Goal: Information Seeking & Learning: Learn about a topic

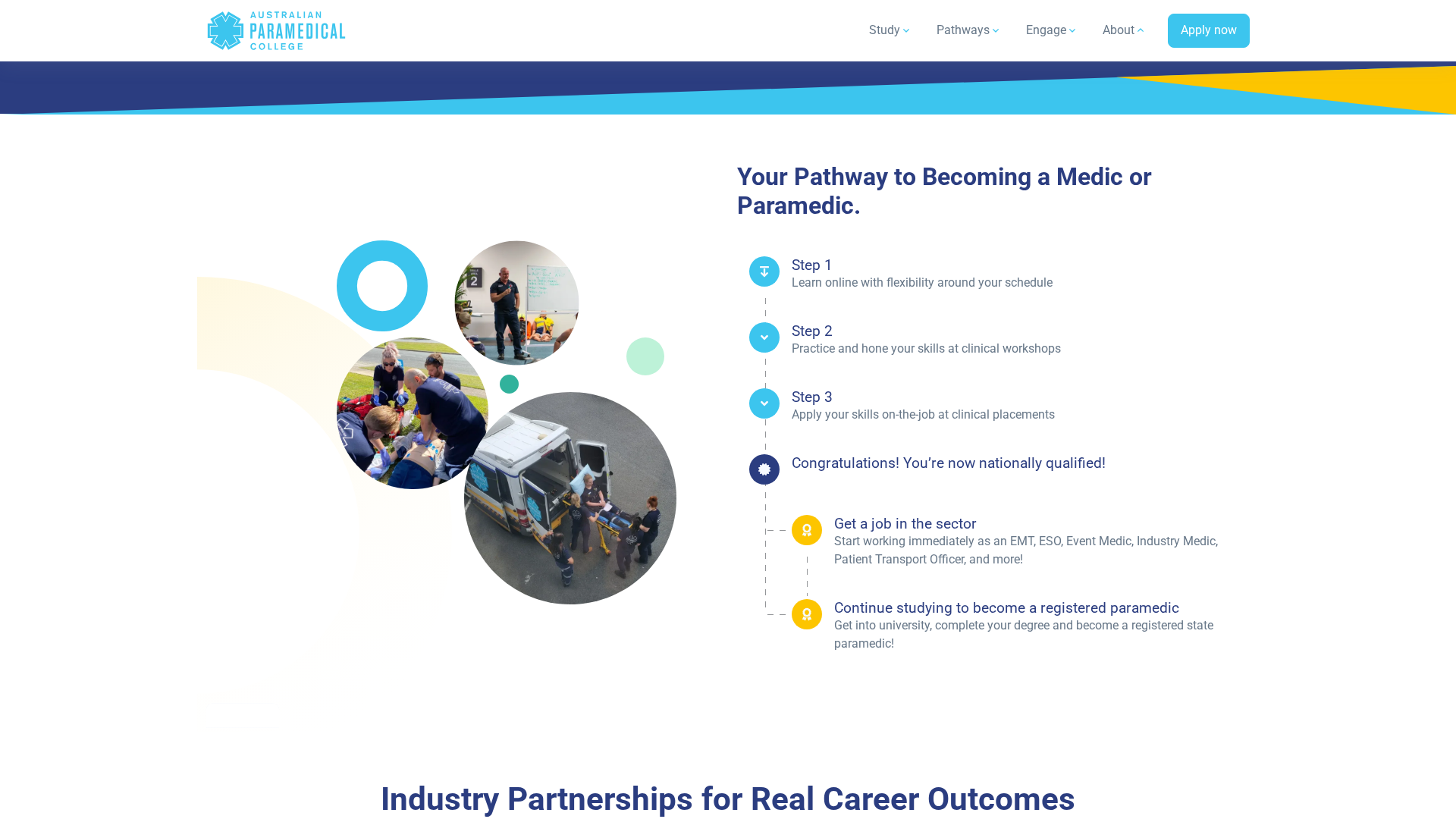
scroll to position [2967, 0]
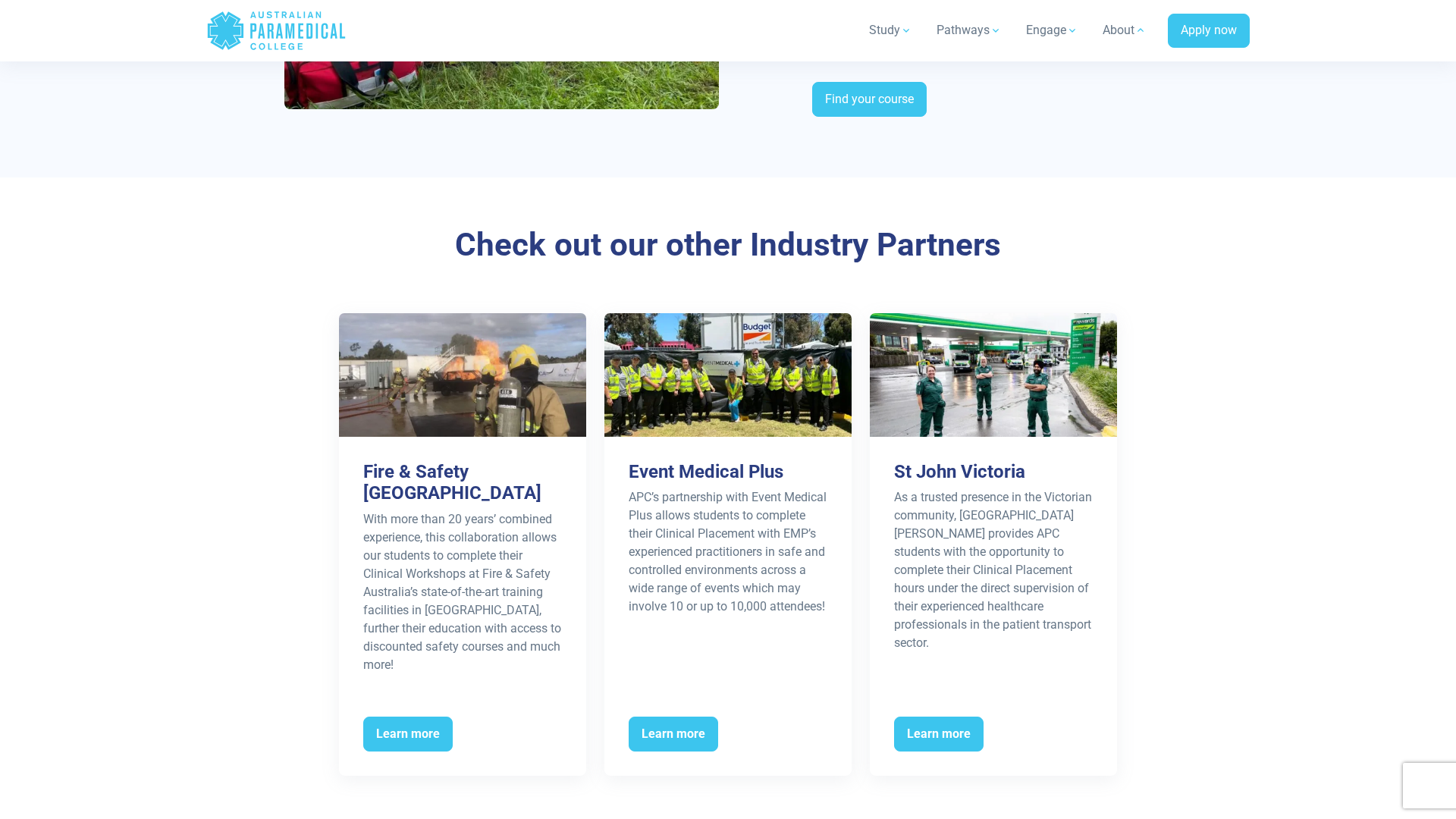
scroll to position [2967, 0]
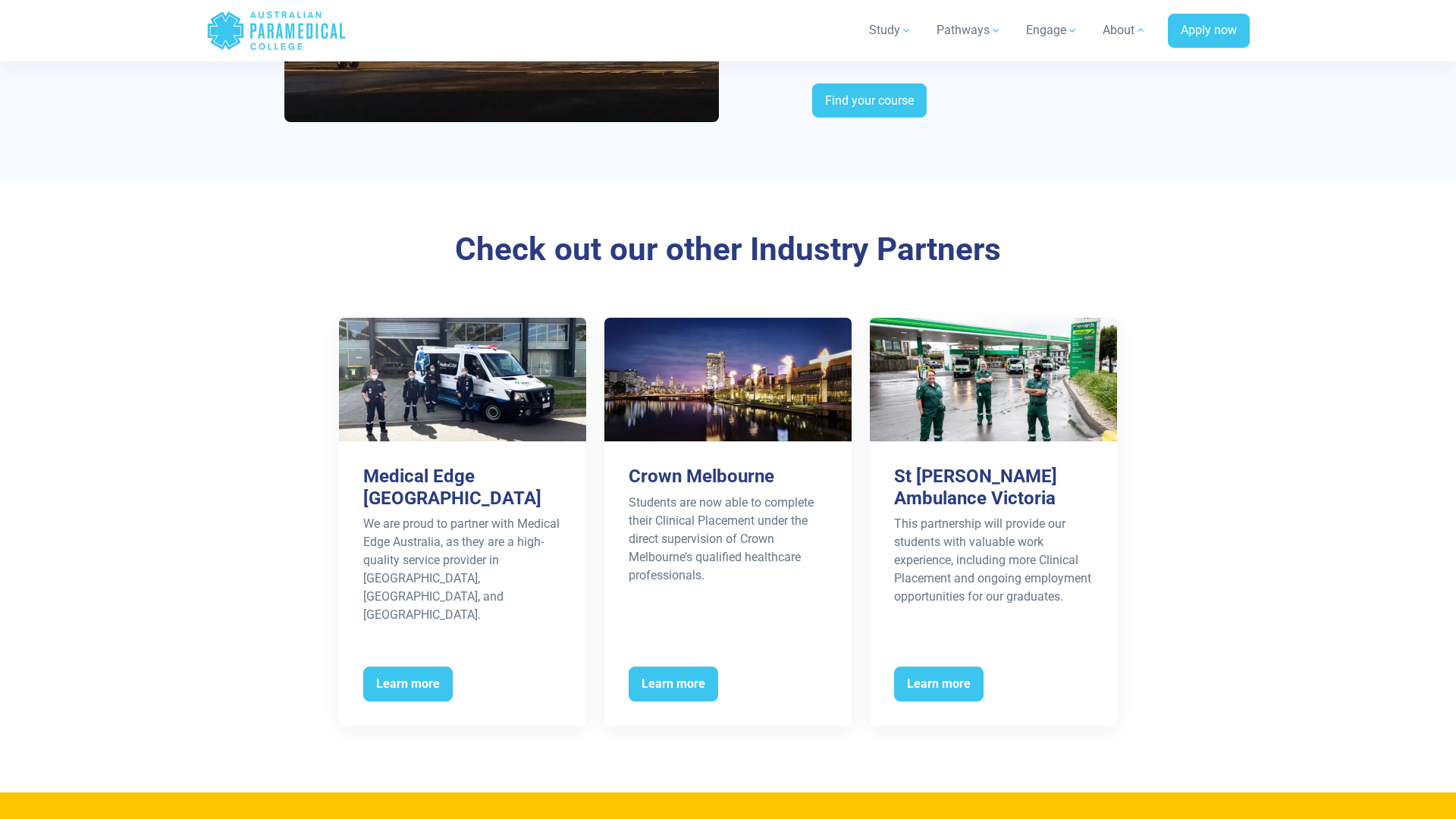
scroll to position [2967, 0]
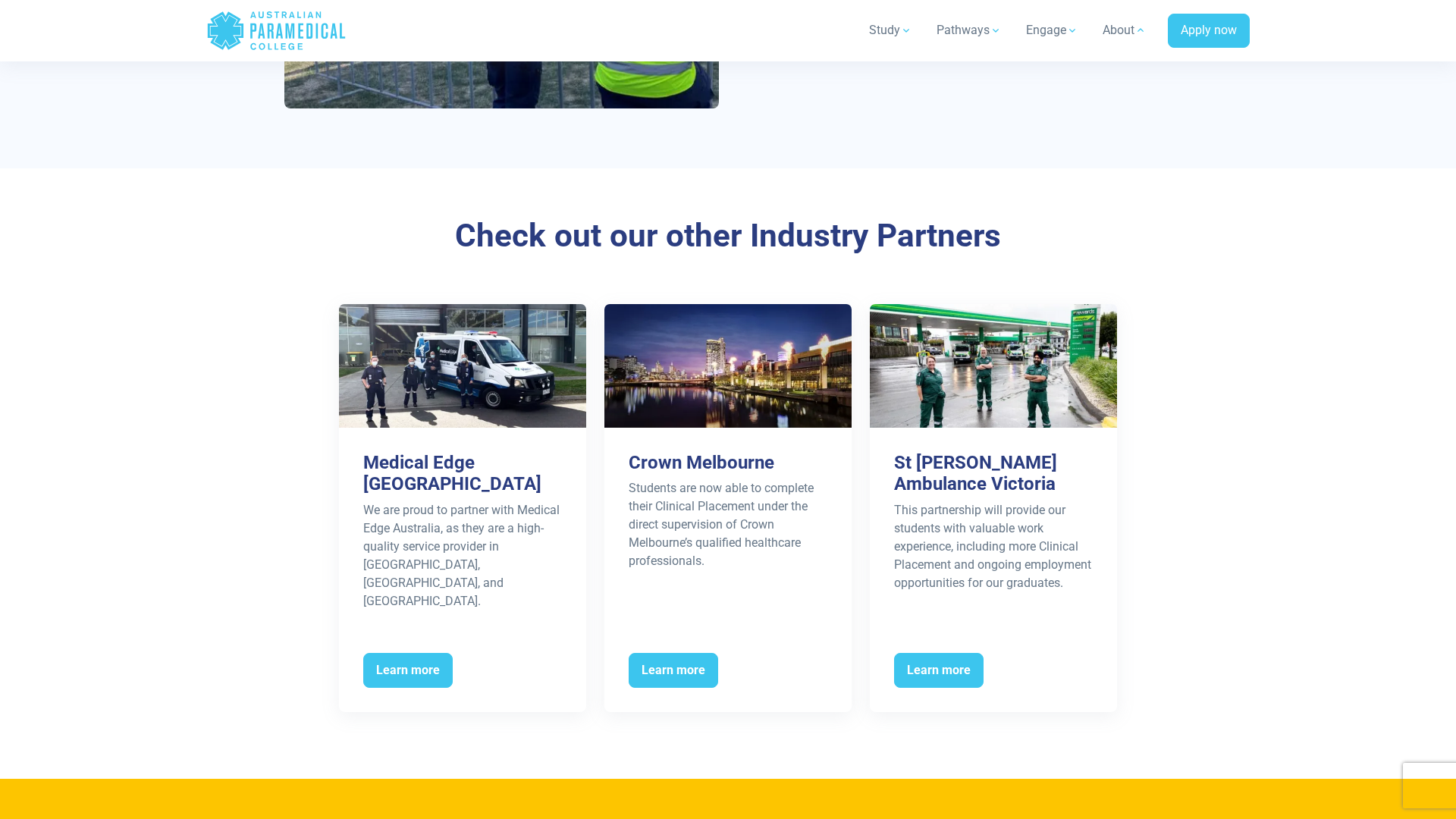
scroll to position [2967, 0]
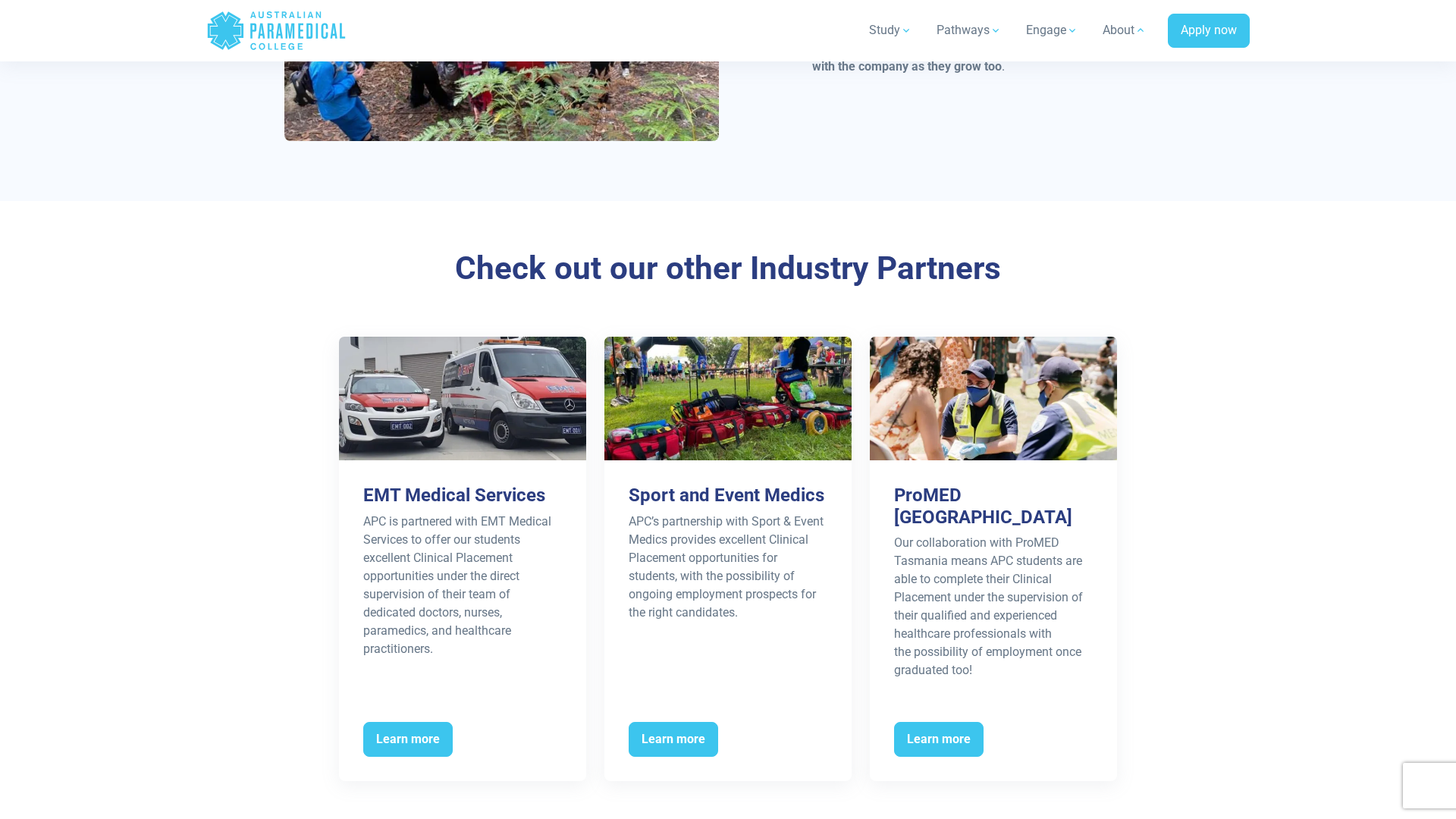
scroll to position [2967, 0]
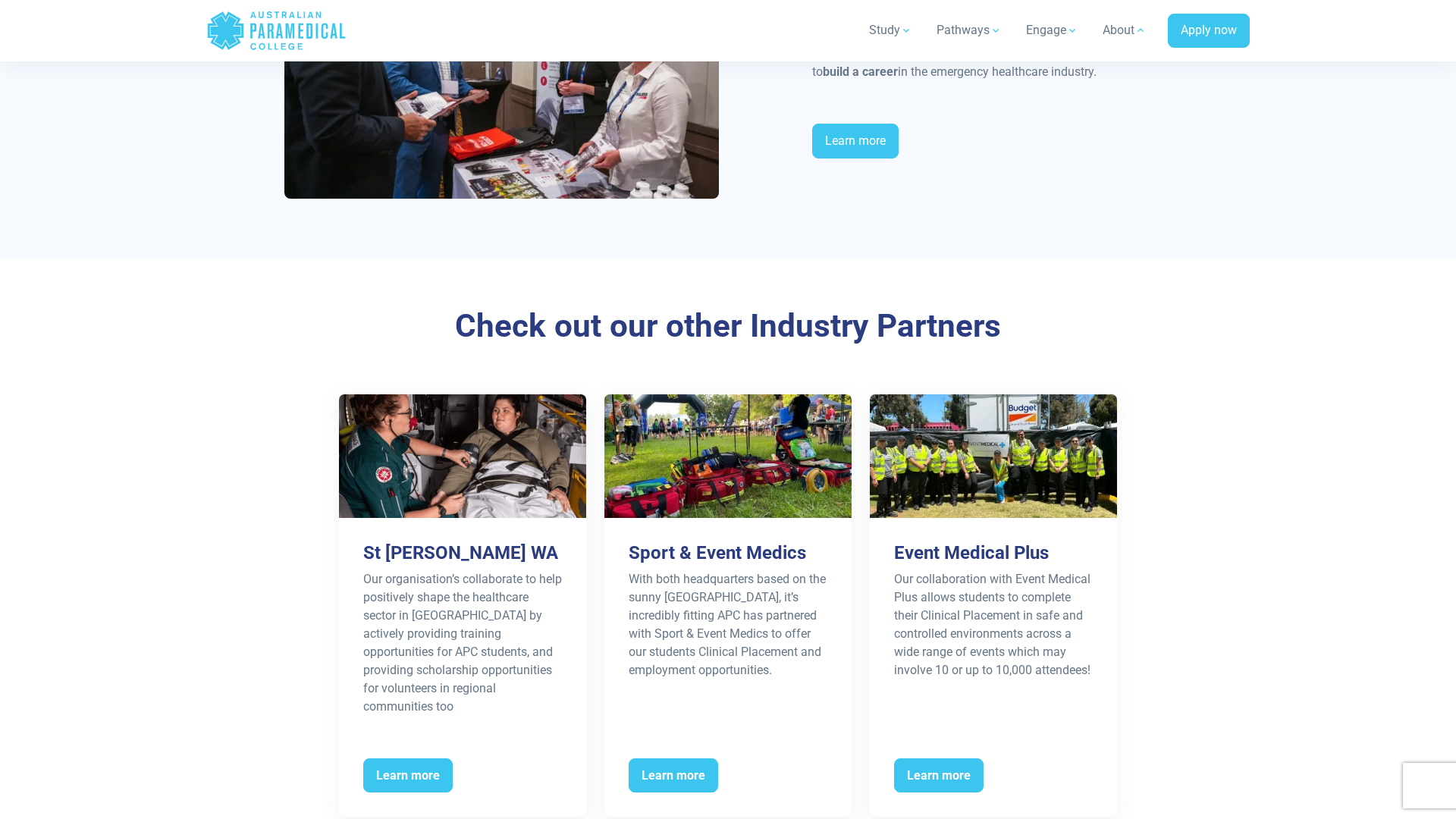
scroll to position [2967, 0]
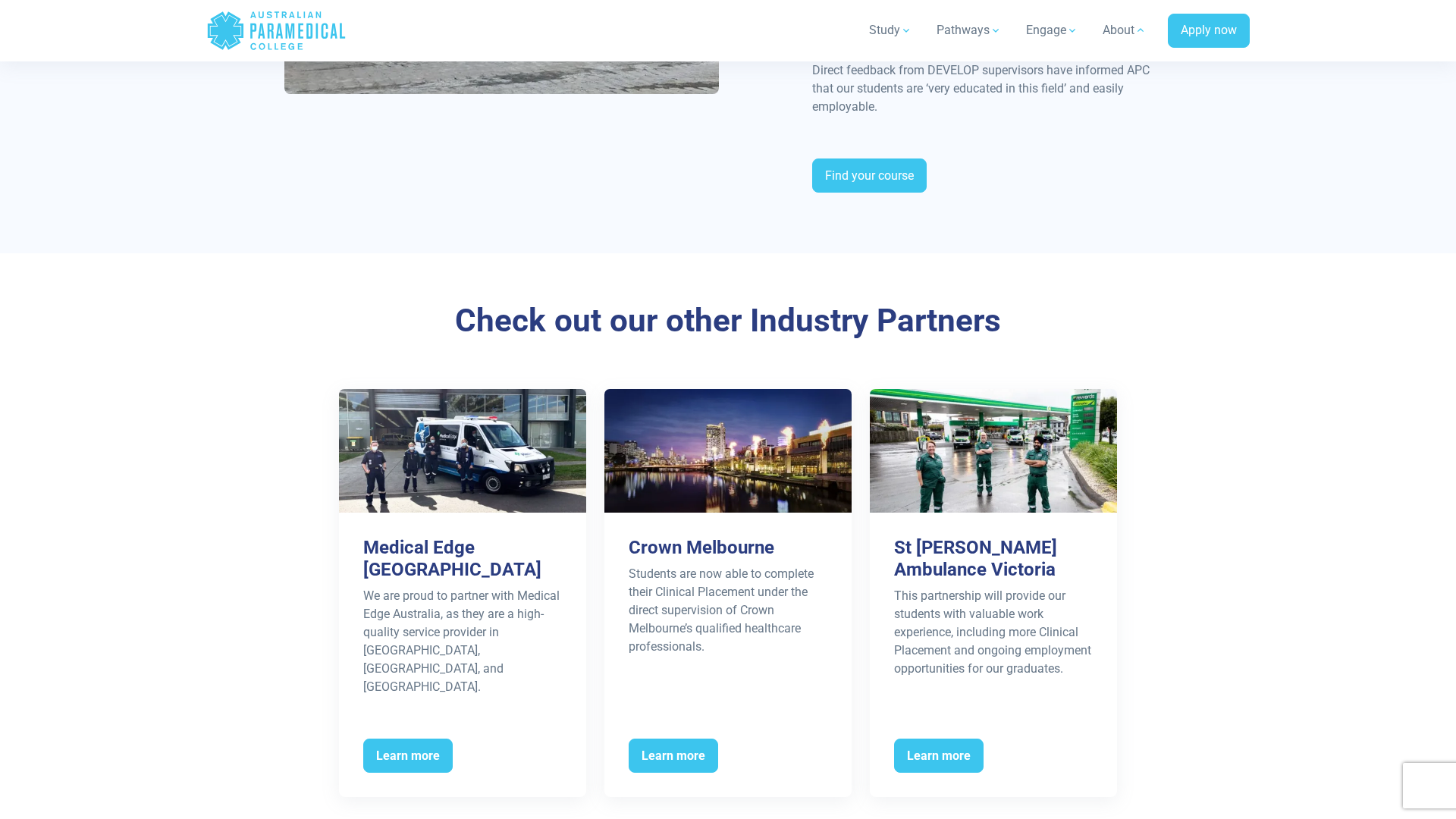
scroll to position [2967, 0]
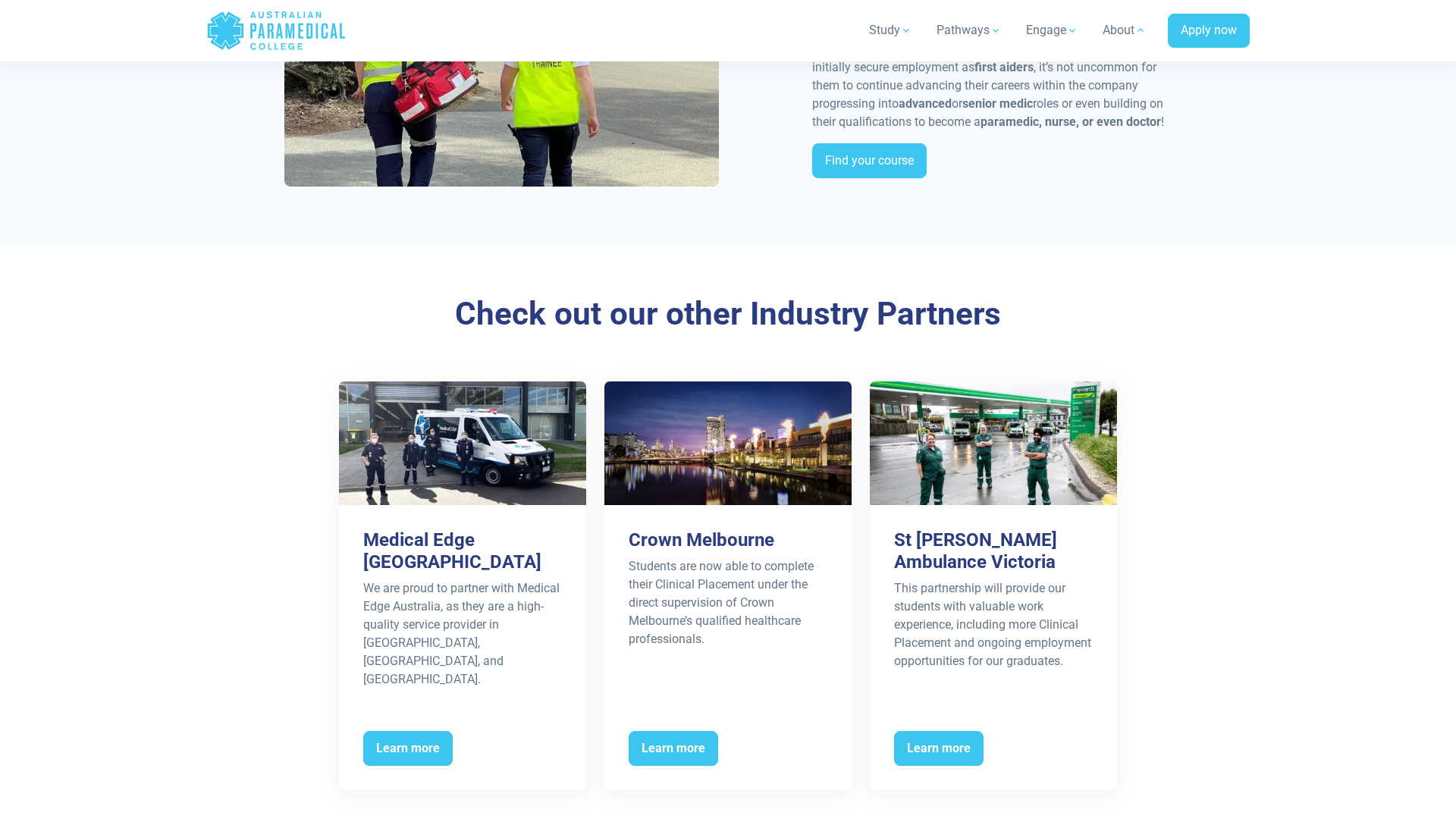
scroll to position [2967, 0]
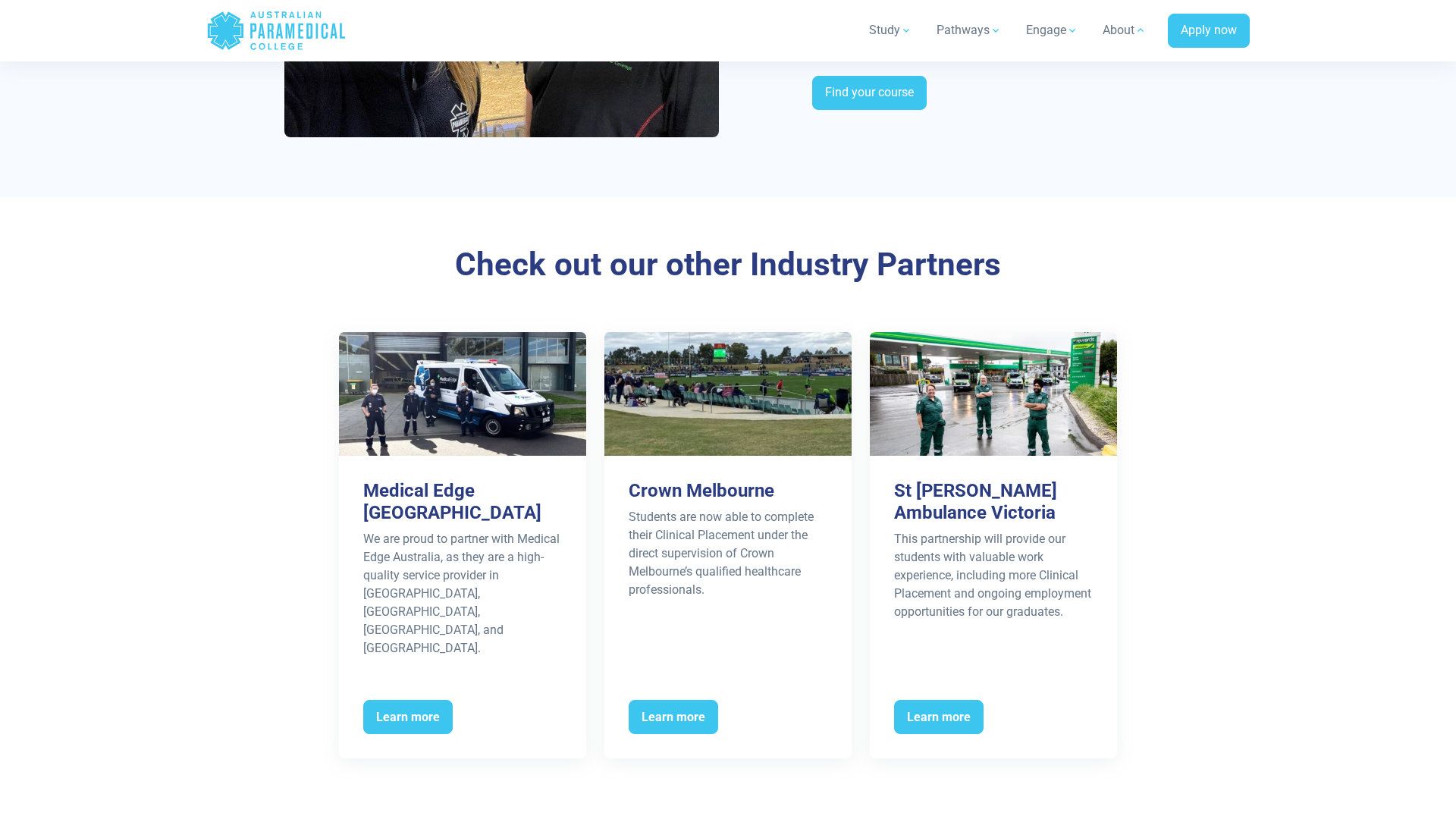
scroll to position [2967, 0]
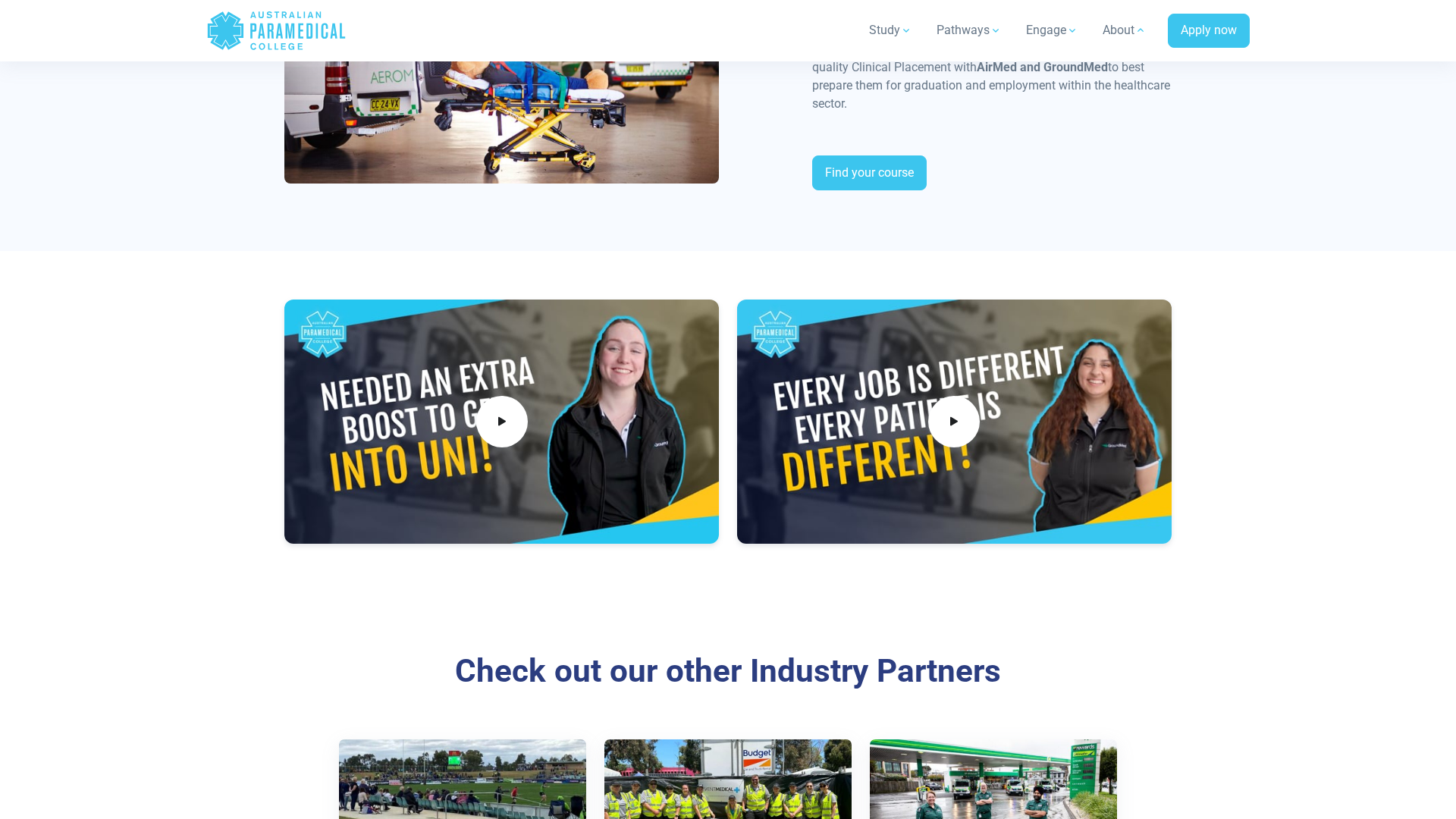
scroll to position [2967, 0]
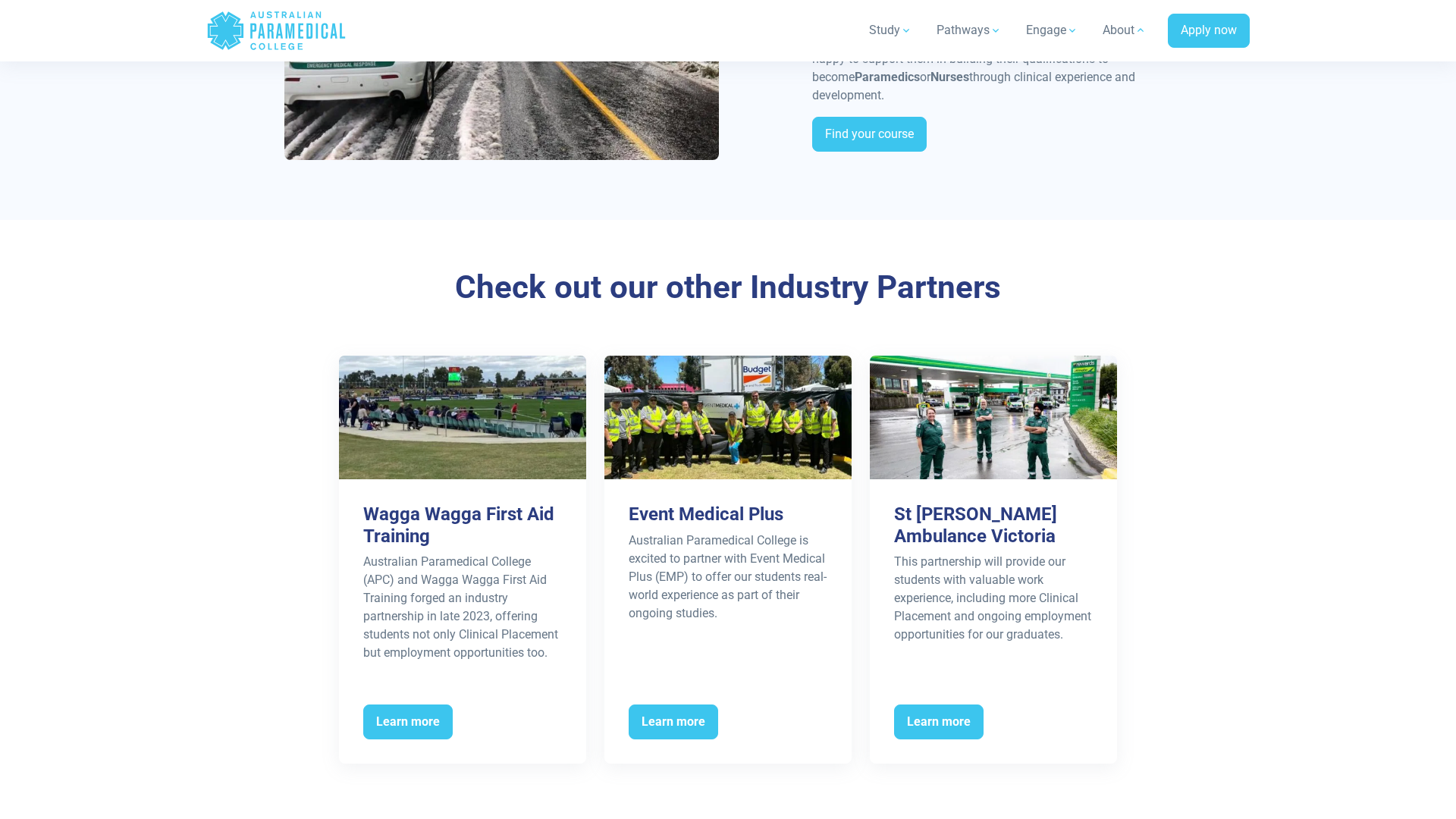
scroll to position [2965, 0]
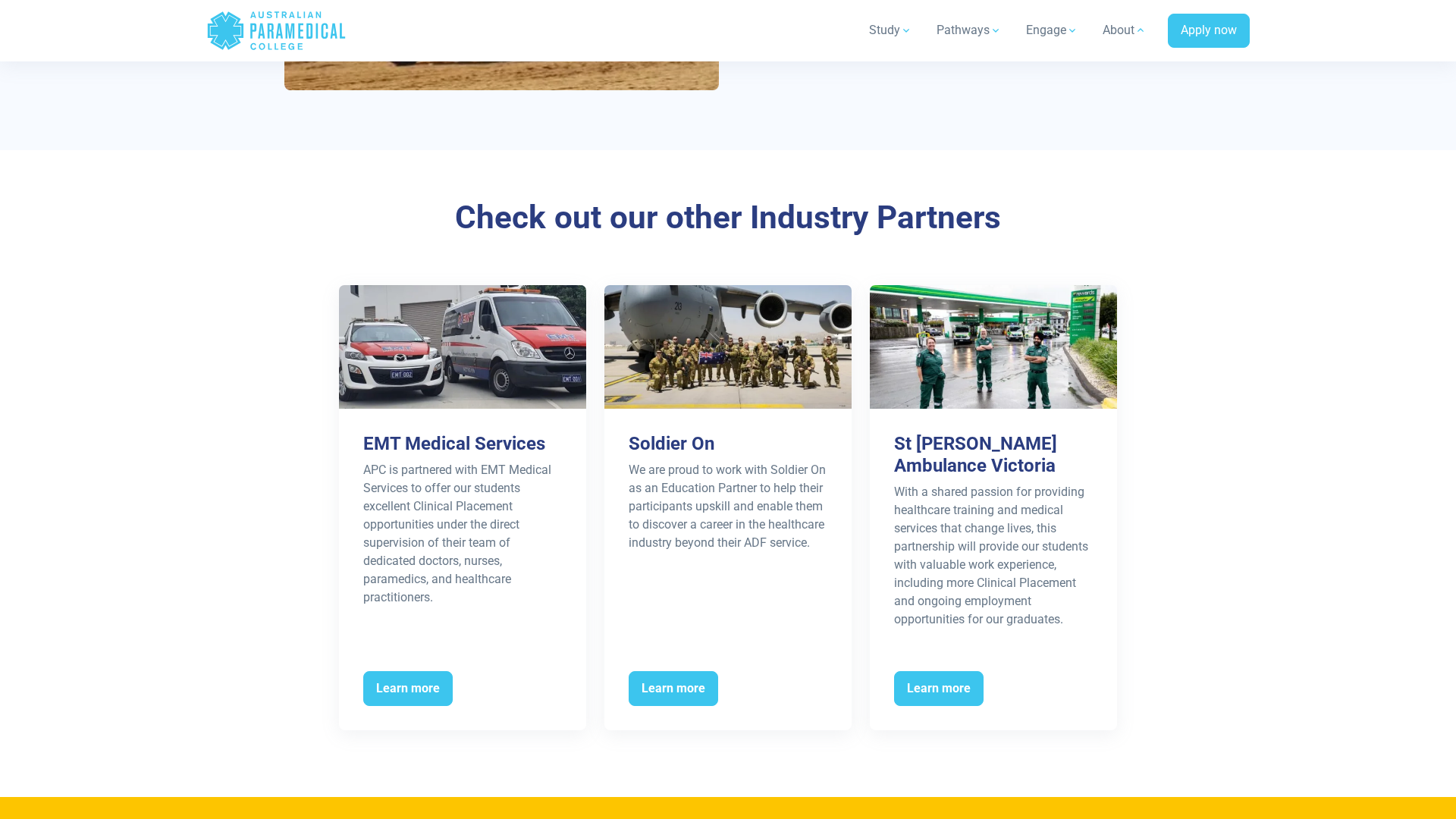
scroll to position [2965, 0]
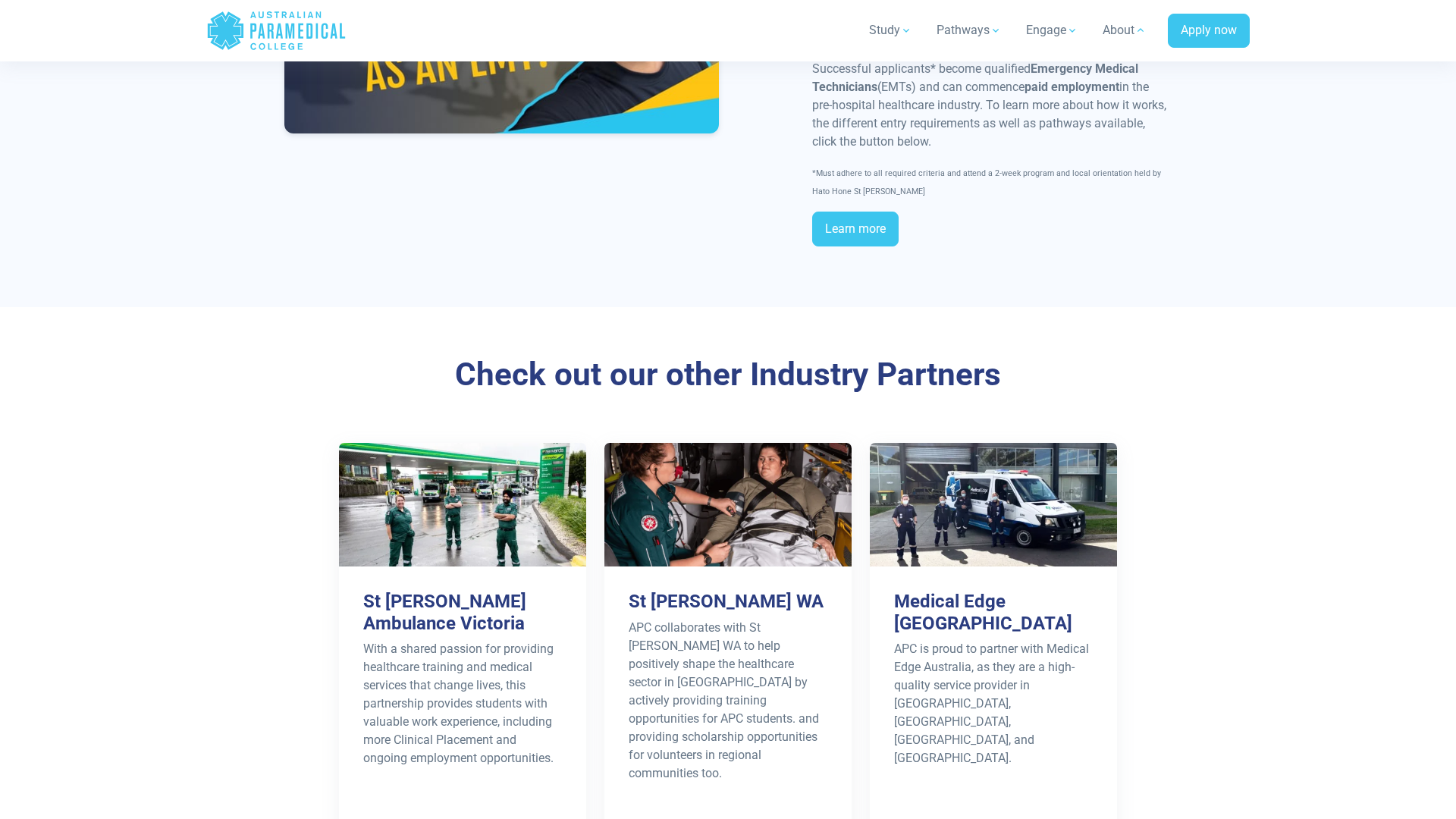
scroll to position [2967, 0]
